Goal: Task Accomplishment & Management: Manage account settings

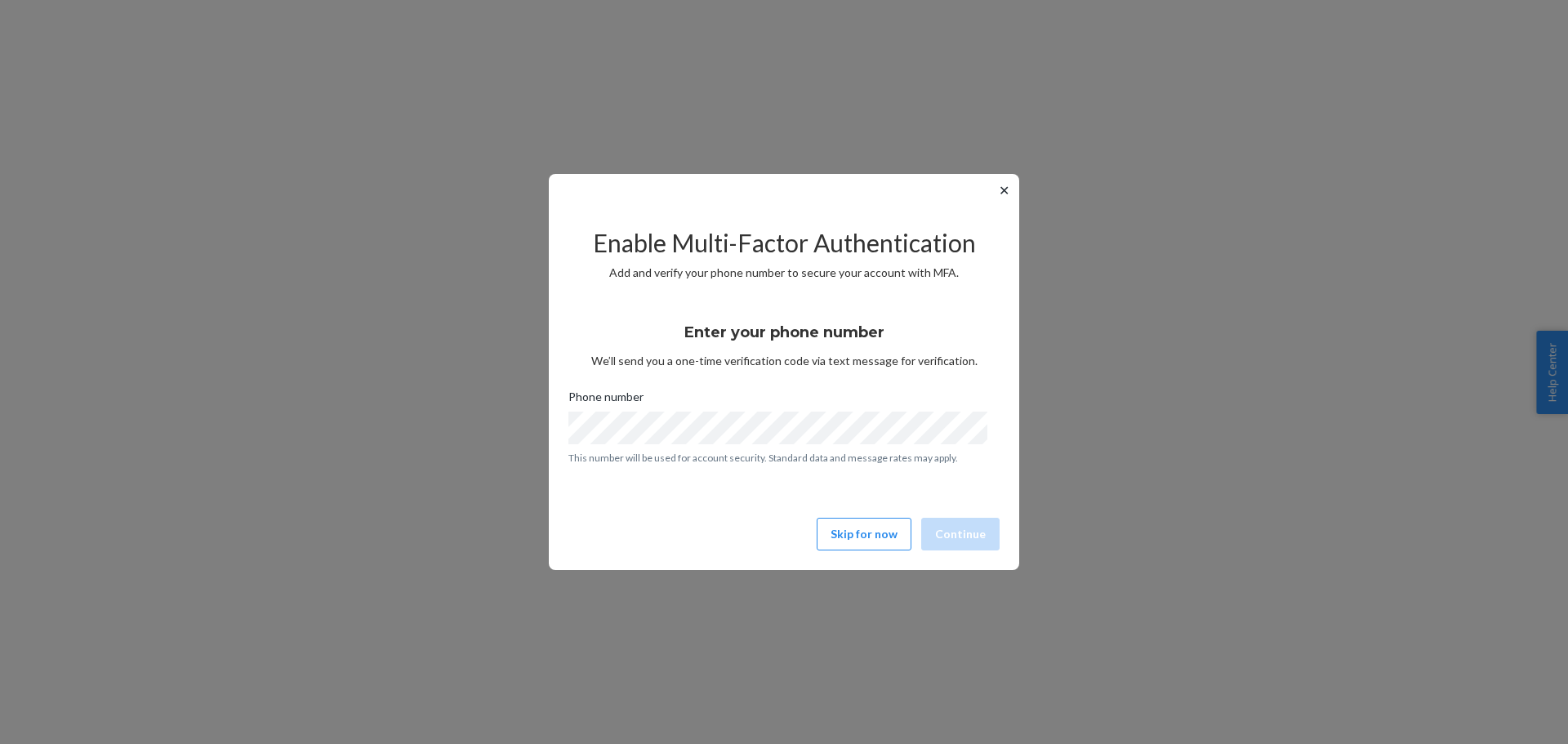
click at [681, 332] on div "Enter your phone number We’ll send you a one-time verification code via text me…" at bounding box center [784, 386] width 431 height 176
click at [963, 536] on button "Continue" at bounding box center [960, 534] width 78 height 33
click at [860, 535] on button "Skip for now" at bounding box center [864, 534] width 94 height 33
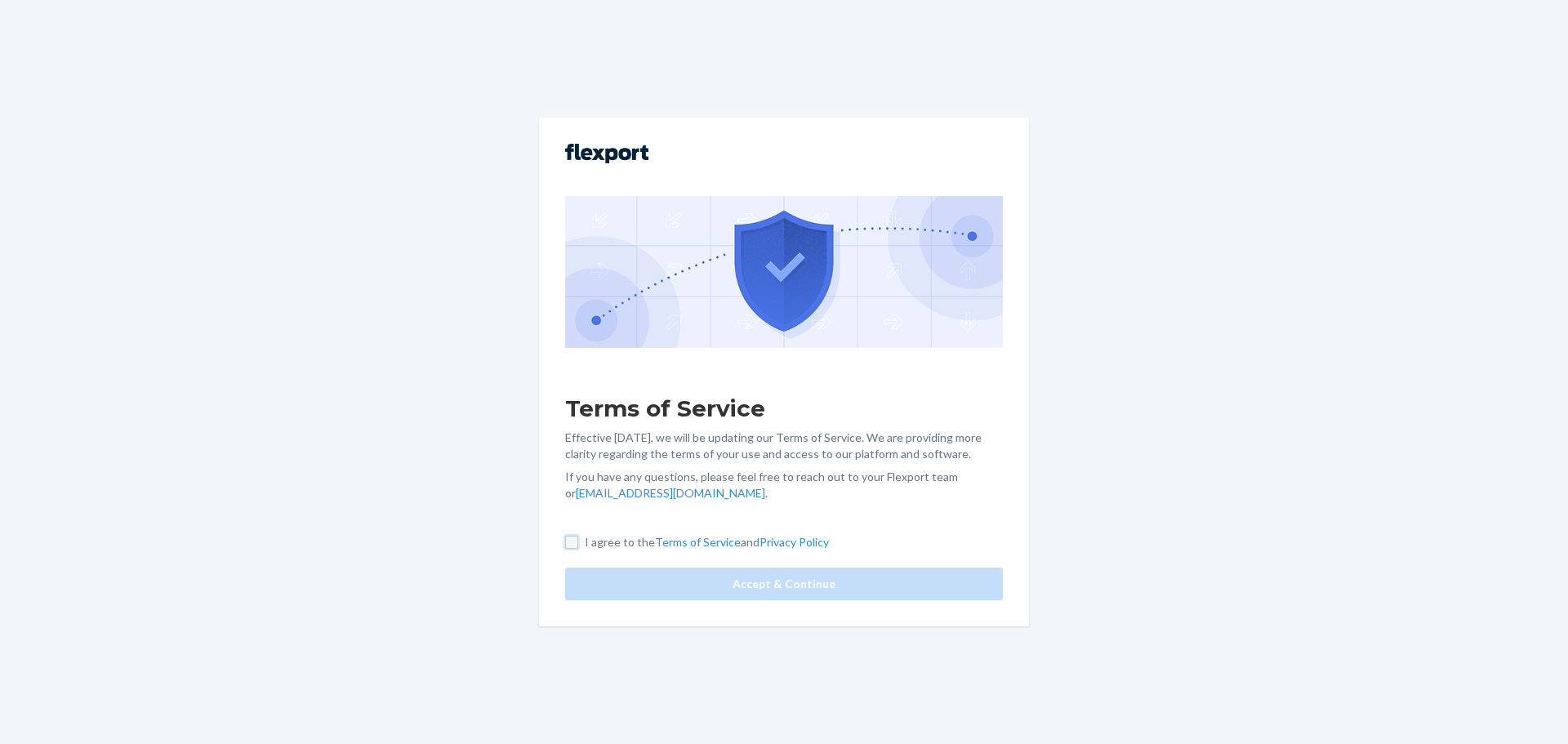
click at [566, 543] on input "I agree to the Terms of Service and Privacy Policy" at bounding box center [572, 541] width 13 height 13
checkbox input "true"
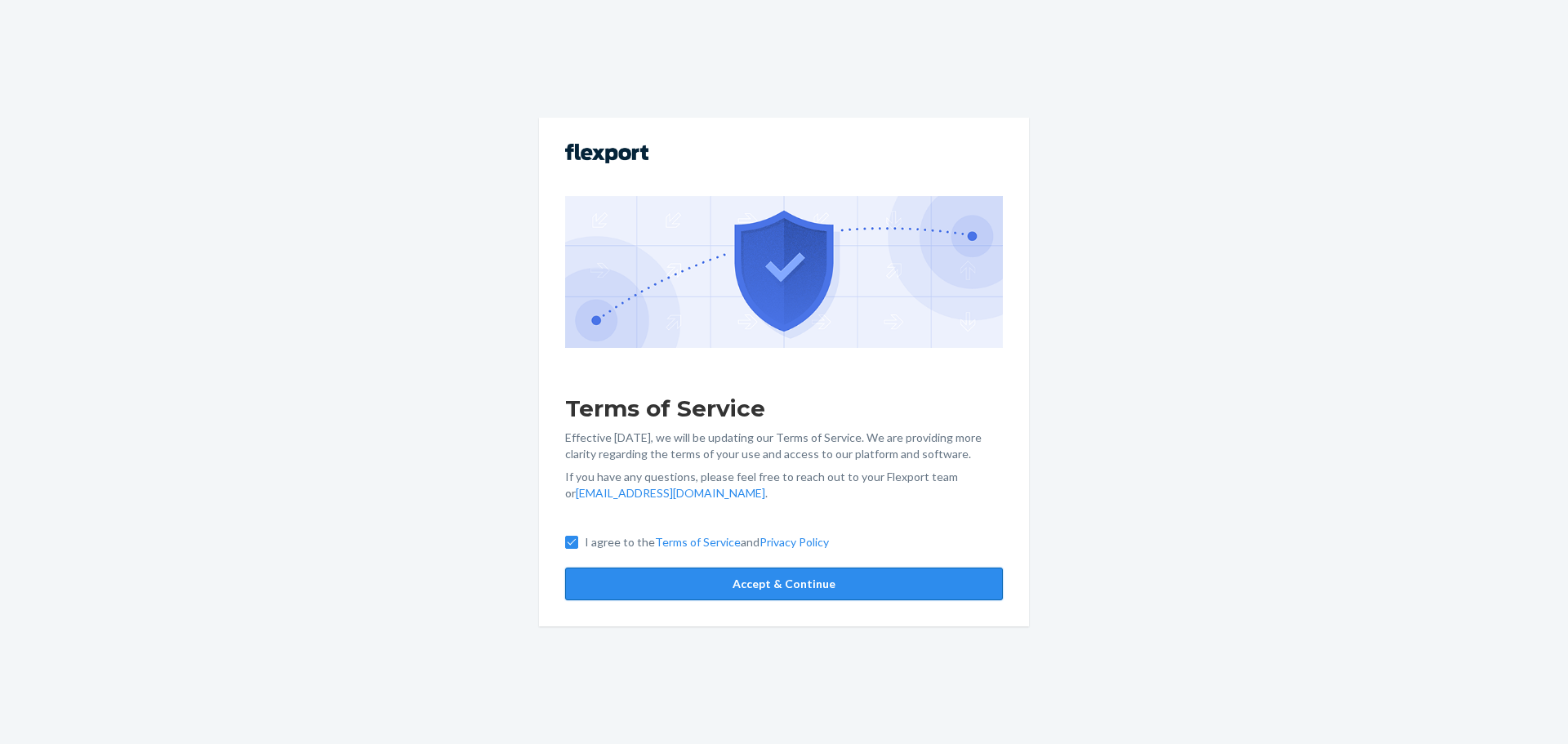
click at [650, 571] on button "Accept & Continue" at bounding box center [784, 584] width 438 height 33
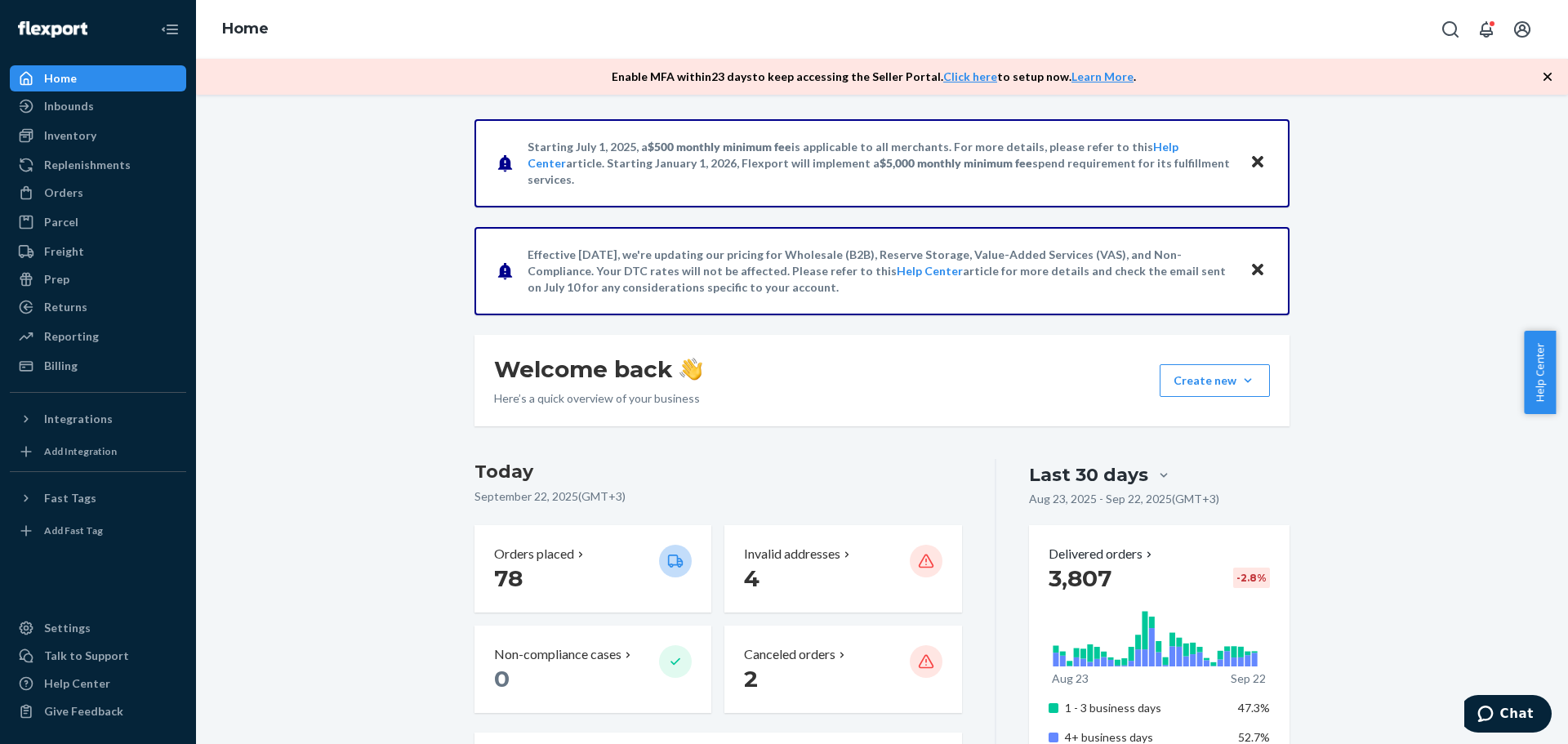
click at [1255, 160] on icon "Close" at bounding box center [1257, 161] width 11 height 11
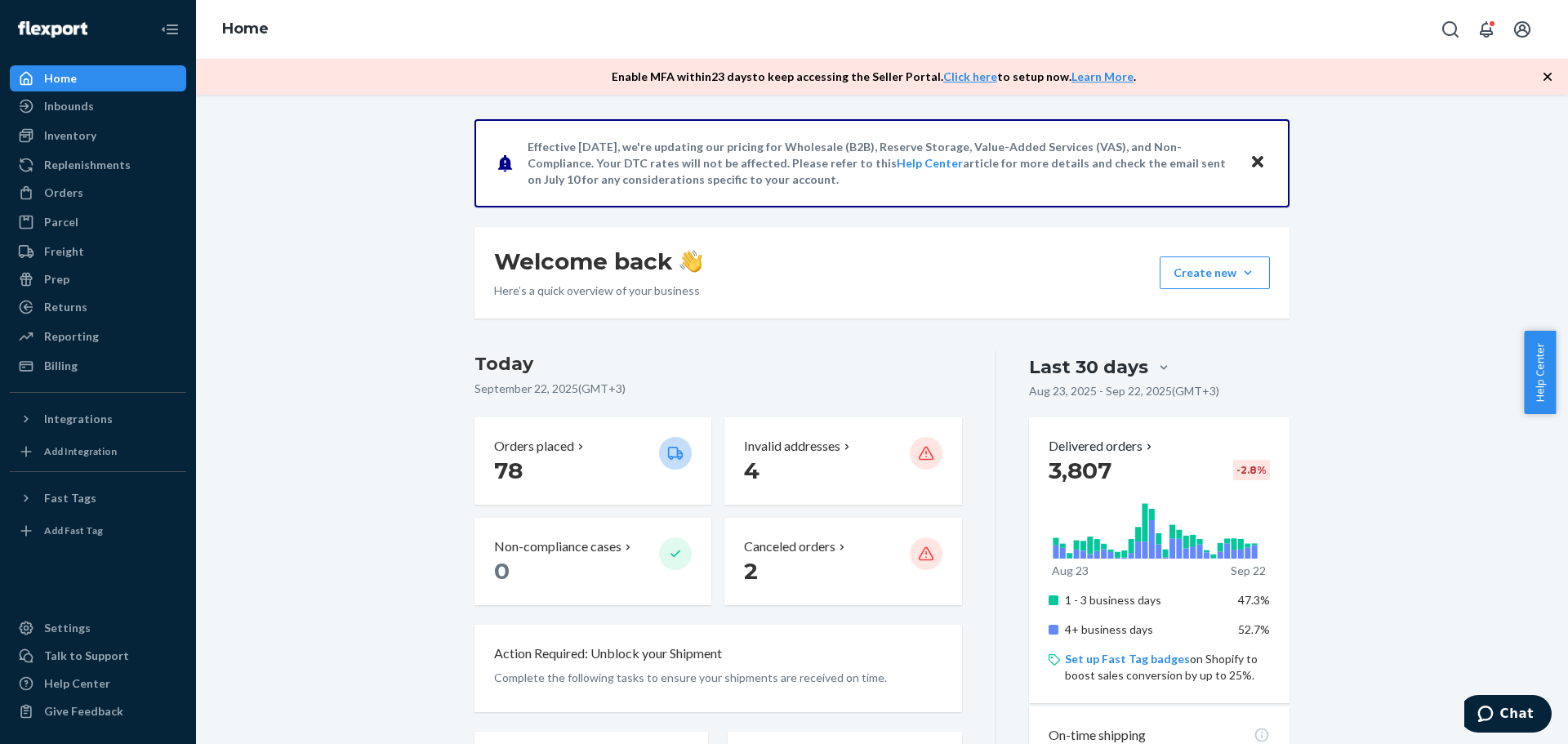
click at [1255, 160] on icon "Close" at bounding box center [1257, 161] width 11 height 11
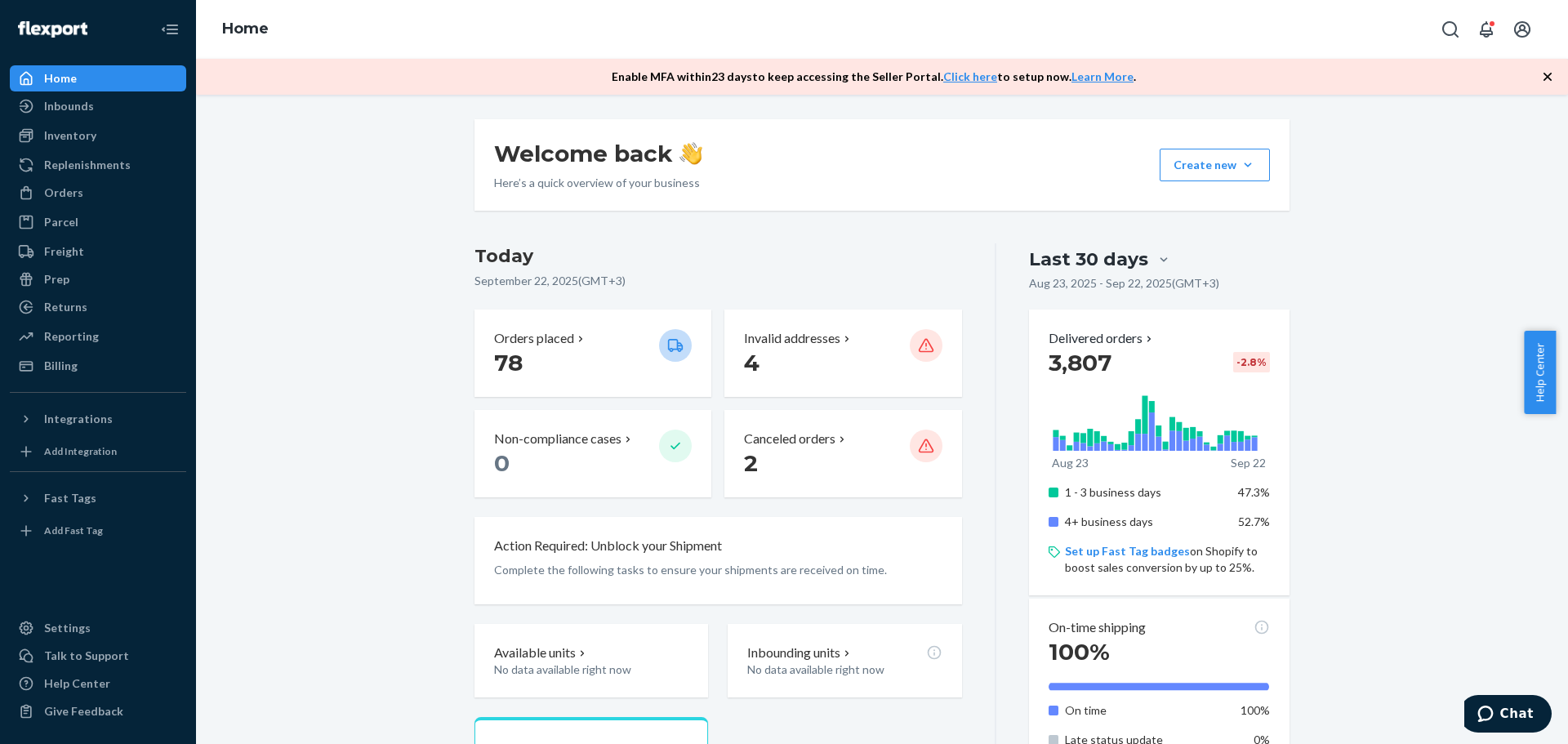
click at [559, 52] on div "Home" at bounding box center [881, 29] width 1372 height 59
click at [1520, 26] on icon "Open account menu" at bounding box center [1522, 29] width 20 height 20
click at [1474, 31] on div "Settings" at bounding box center [1398, 22] width 288 height 16
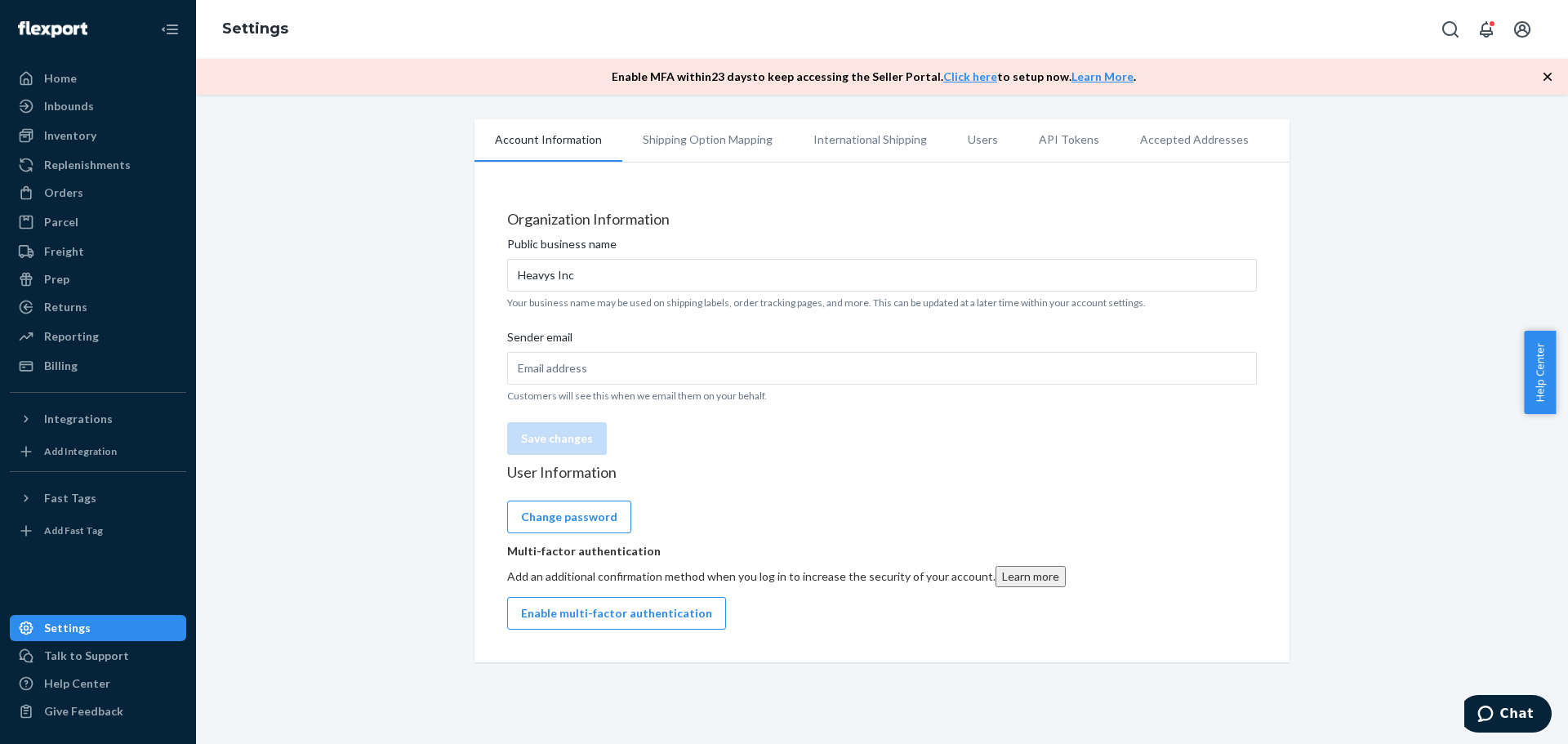
click at [935, 247] on div "Organization Information Public business name Heavys Inc Your business name may…" at bounding box center [882, 337] width 750 height 253
click at [959, 150] on li "Users" at bounding box center [983, 140] width 71 height 41
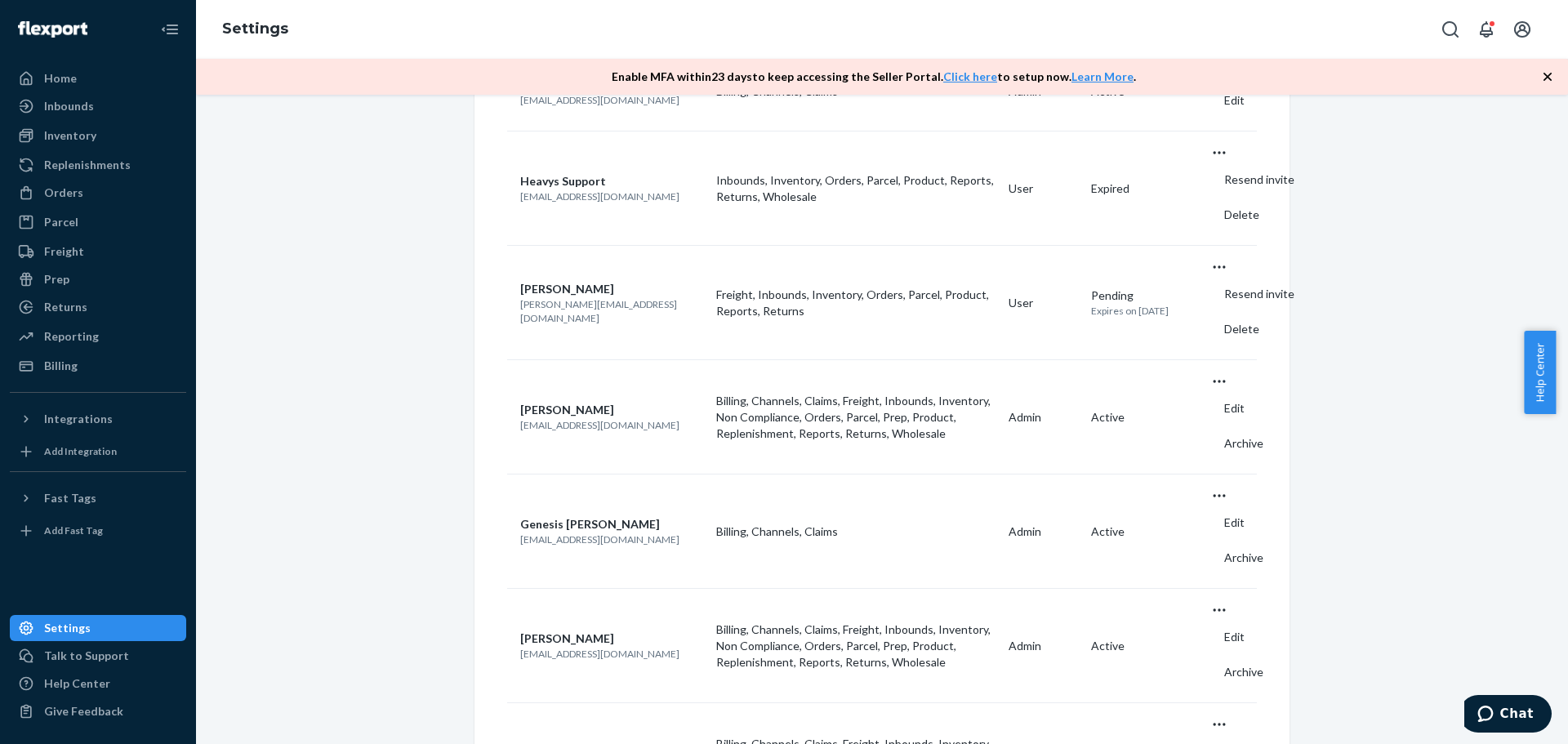
scroll to position [336, 0]
